Goal: Check status: Check status

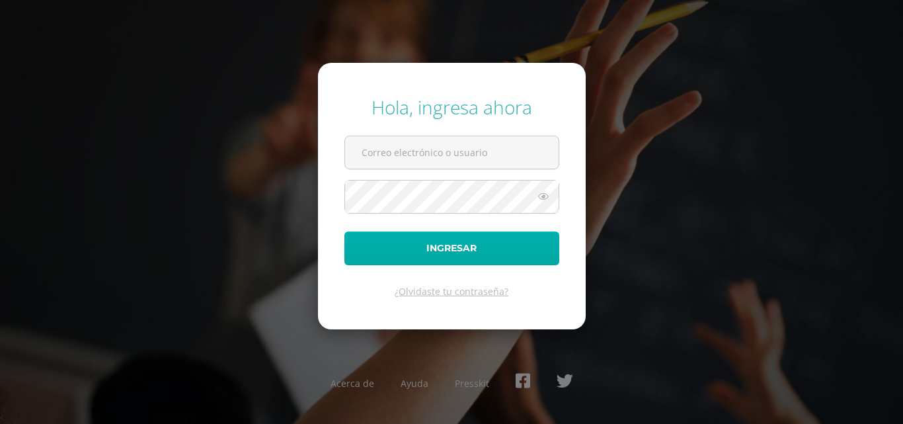
type input "ianalcerro@colegiovalles.com"
click at [460, 253] on button "Ingresar" at bounding box center [451, 248] width 215 height 34
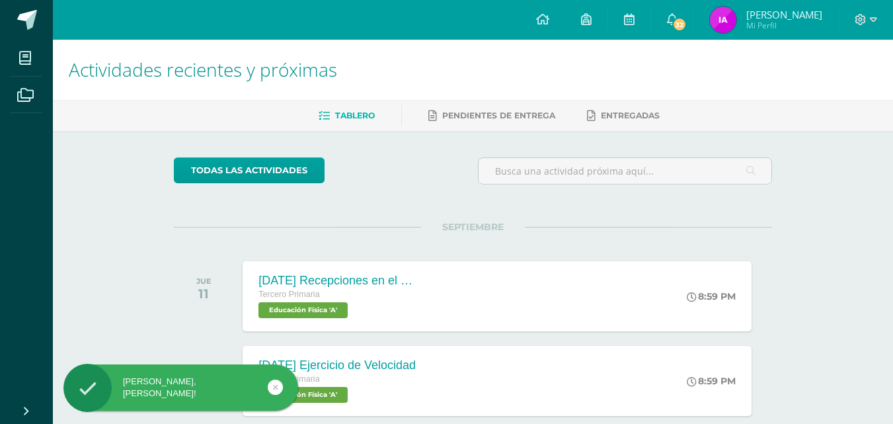
click at [737, 22] on img at bounding box center [723, 20] width 26 height 26
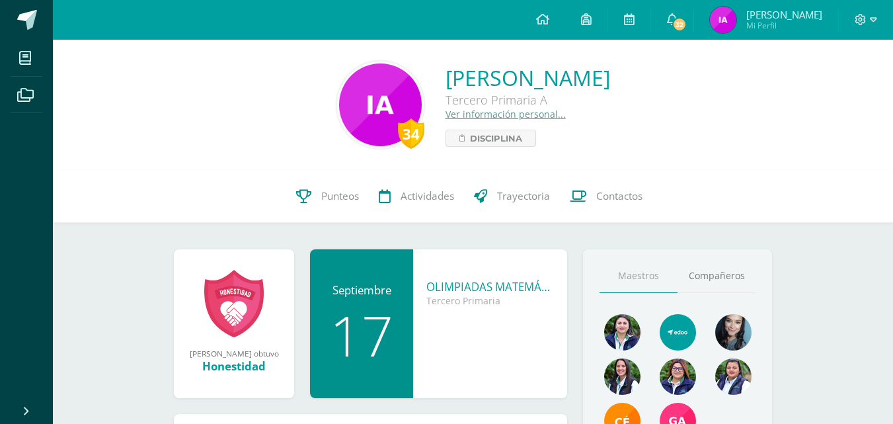
click at [339, 108] on img at bounding box center [380, 104] width 83 height 83
click at [327, 195] on span "Punteos" at bounding box center [340, 196] width 38 height 14
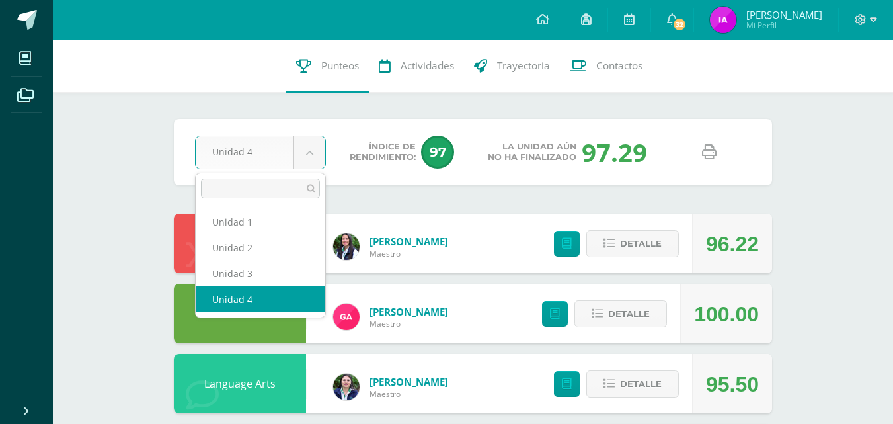
click at [311, 144] on body "Mis cursos Archivos Cerrar panel Ciencias Naturales y Tecnología Tercero Primar…" at bounding box center [446, 395] width 893 height 790
click at [315, 157] on body "Mis cursos Archivos Cerrar panel Ciencias Naturales y Tecnología Tercero Primar…" at bounding box center [446, 395] width 893 height 790
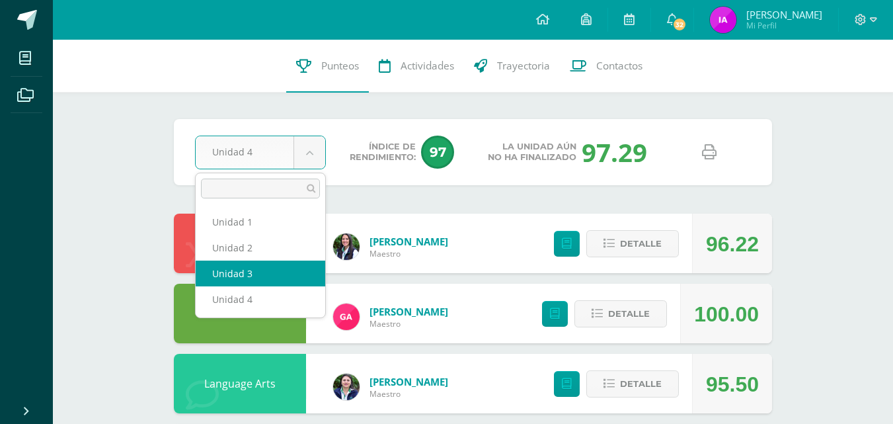
select select "Unidad 3"
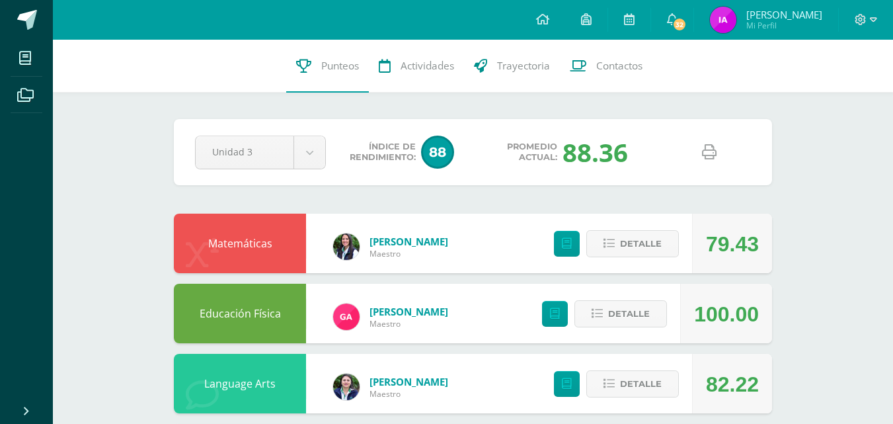
click at [439, 153] on span "88" at bounding box center [437, 152] width 33 height 33
click at [715, 151] on icon at bounding box center [709, 152] width 15 height 15
click at [317, 156] on body "Mis cursos Archivos Cerrar panel Ciencias Naturales y Tecnología Tercero Primar…" at bounding box center [446, 395] width 893 height 790
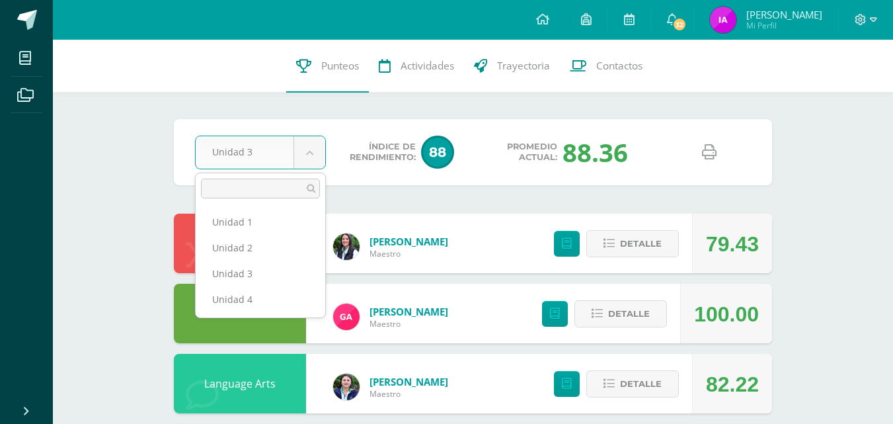
click at [258, 317] on ul "Unidad 1 Unidad 2 Unidad 3 Unidad 4" at bounding box center [261, 261] width 130 height 114
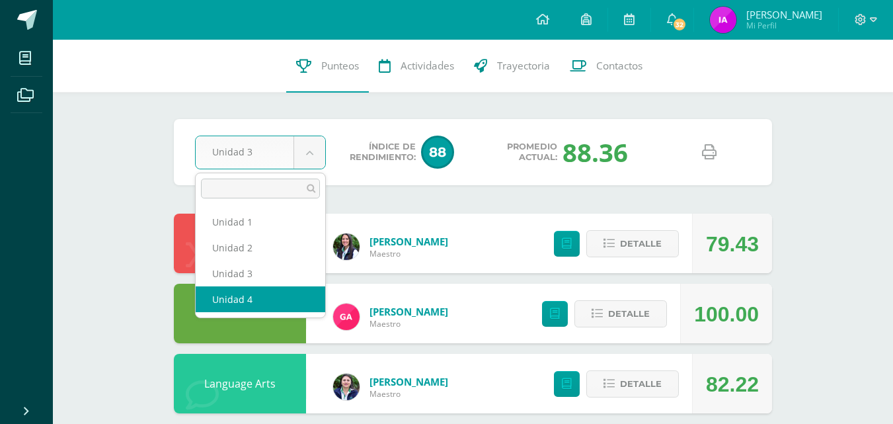
select select "Unidad 4"
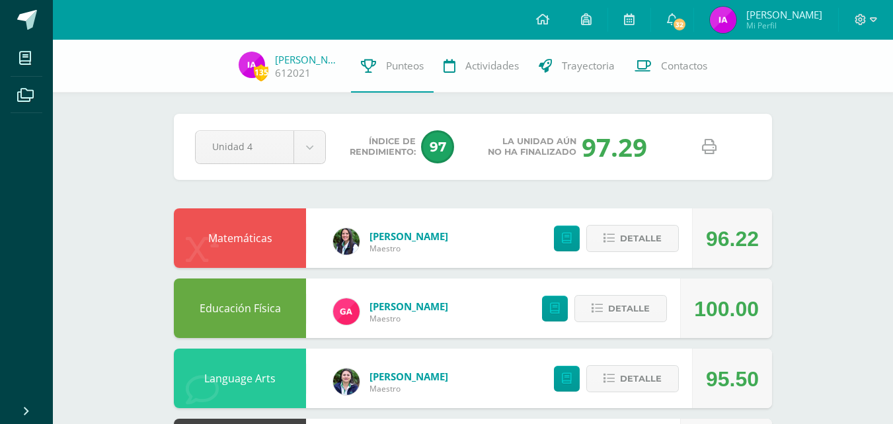
click at [711, 153] on icon at bounding box center [709, 147] width 15 height 15
